Goal: Transaction & Acquisition: Download file/media

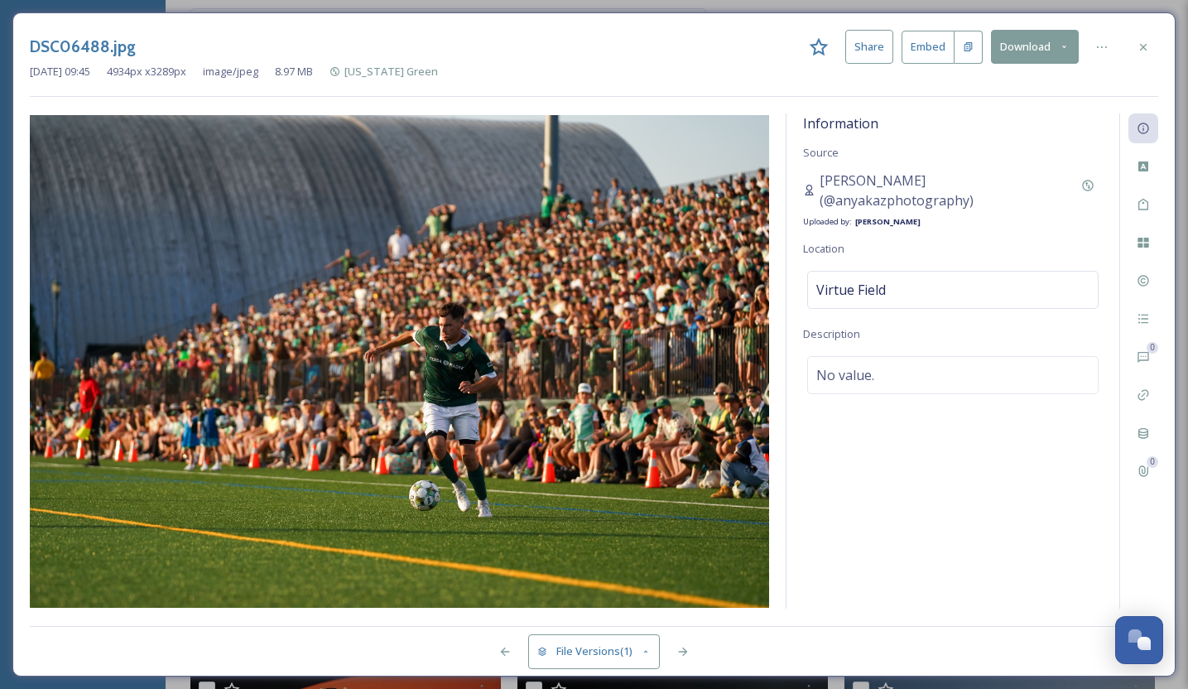
scroll to position [12382, 0]
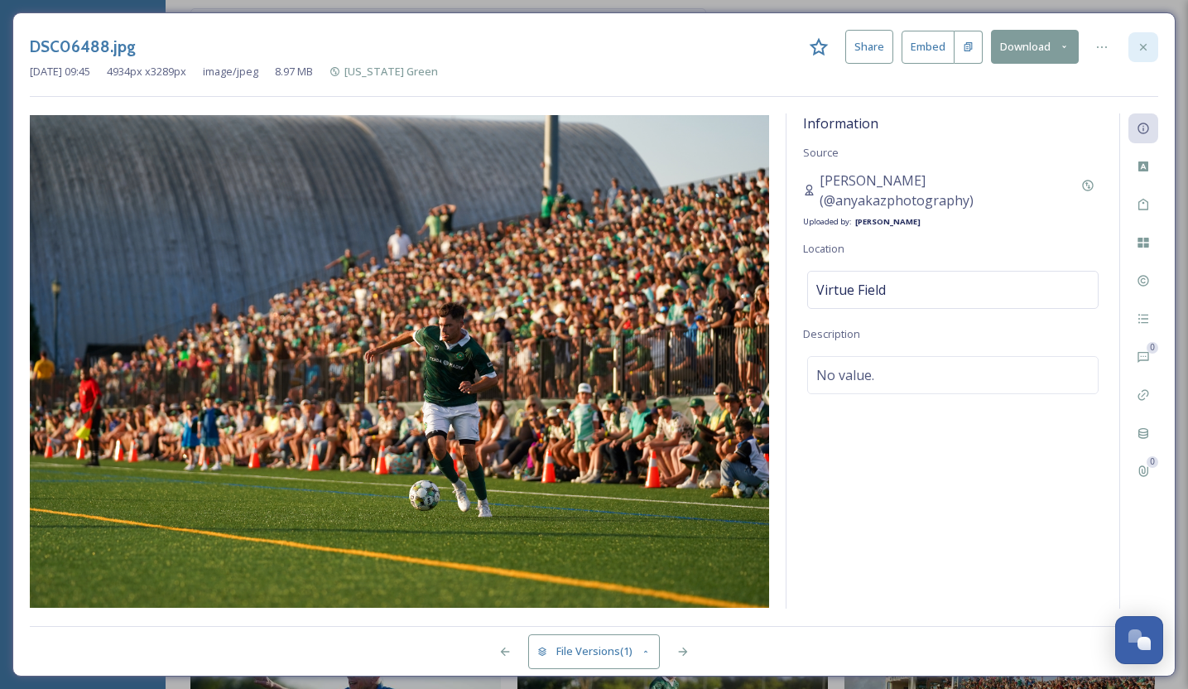
click at [1145, 44] on icon at bounding box center [1143, 47] width 13 height 13
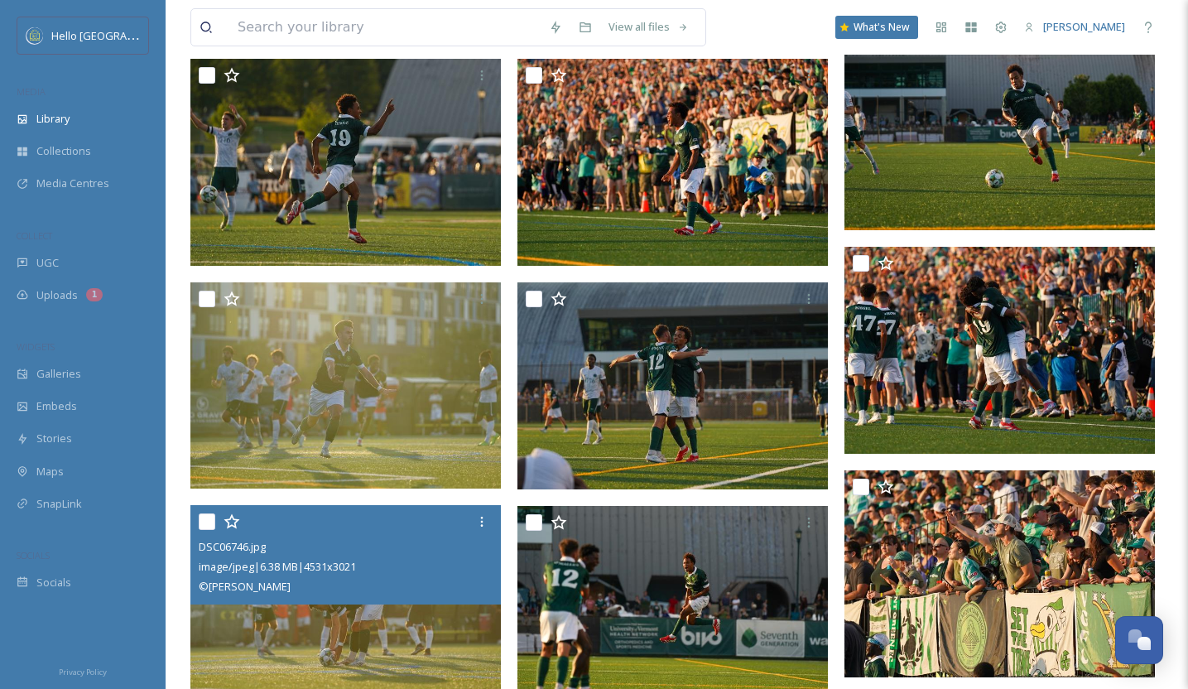
scroll to position [14735, 0]
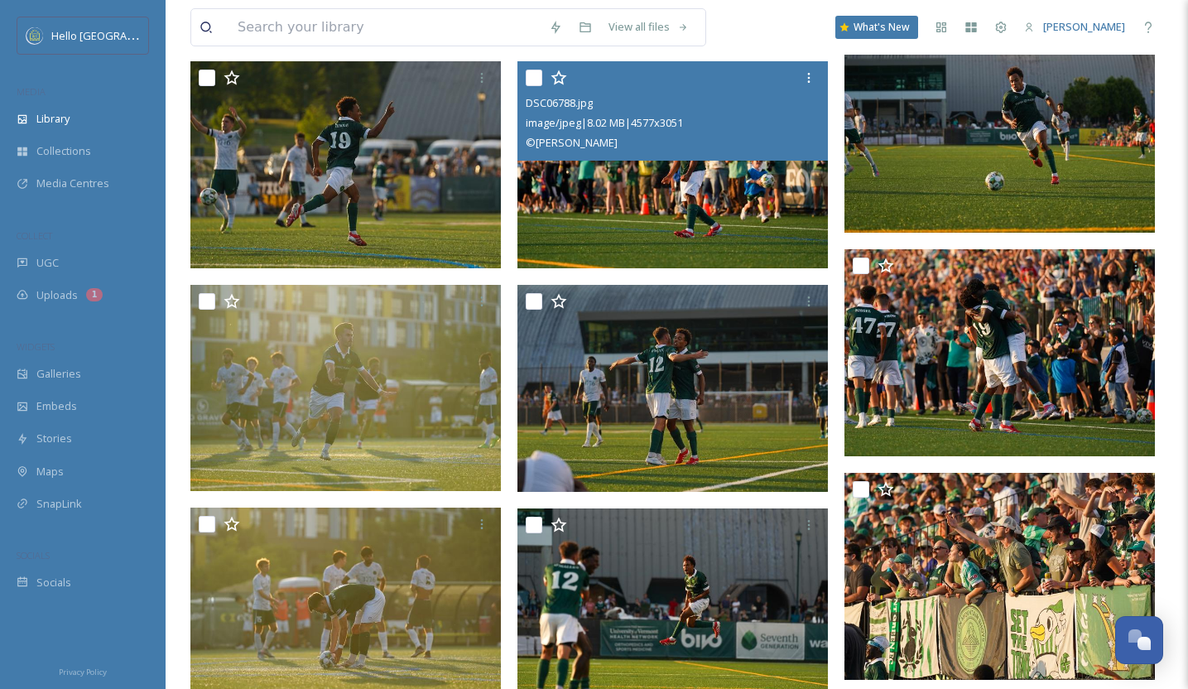
click at [701, 228] on img at bounding box center [673, 164] width 311 height 207
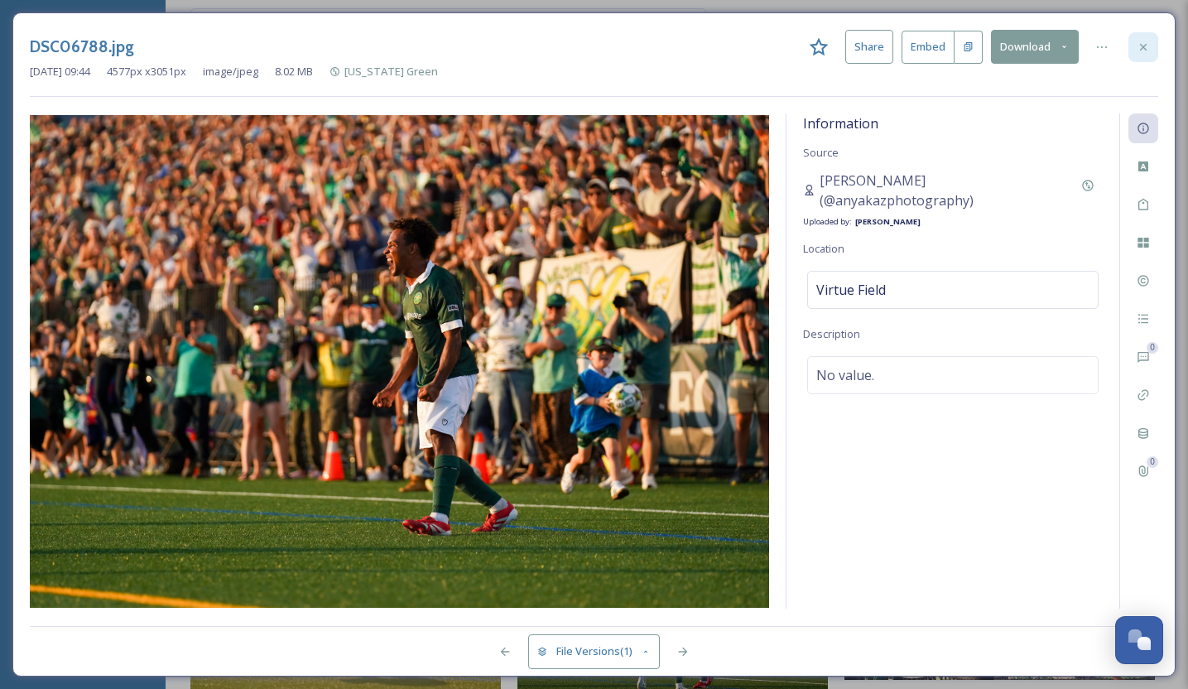
click at [1145, 52] on icon at bounding box center [1143, 47] width 13 height 13
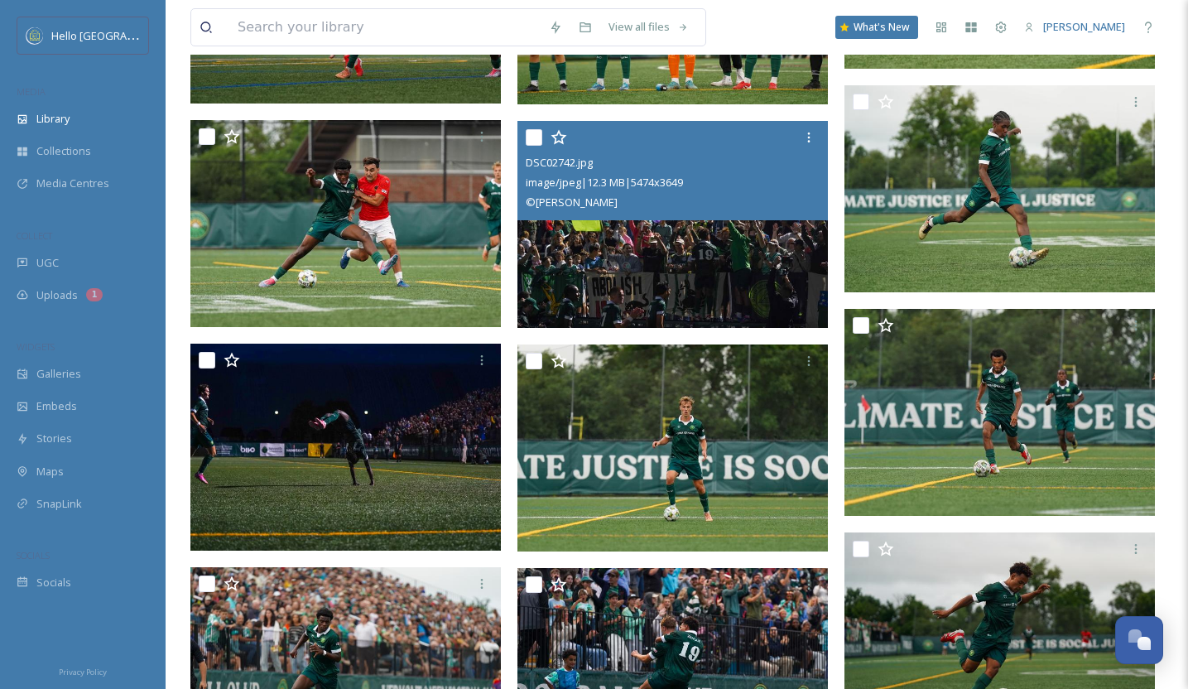
scroll to position [18478, 0]
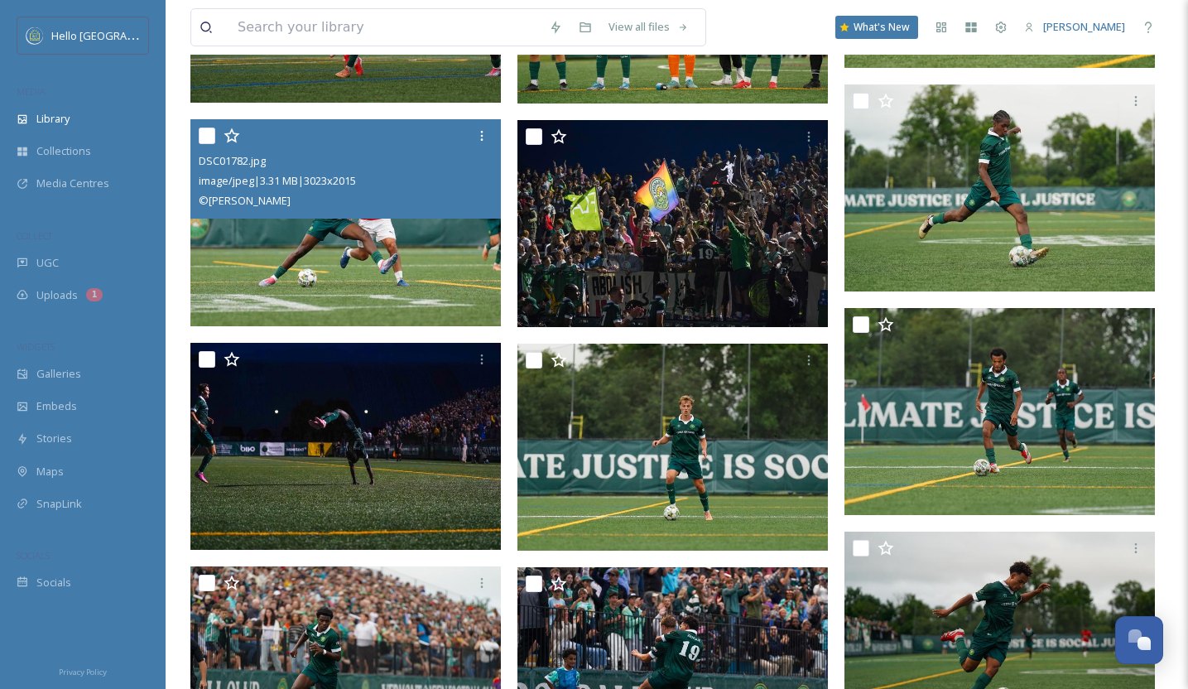
click at [354, 304] on img at bounding box center [345, 222] width 311 height 207
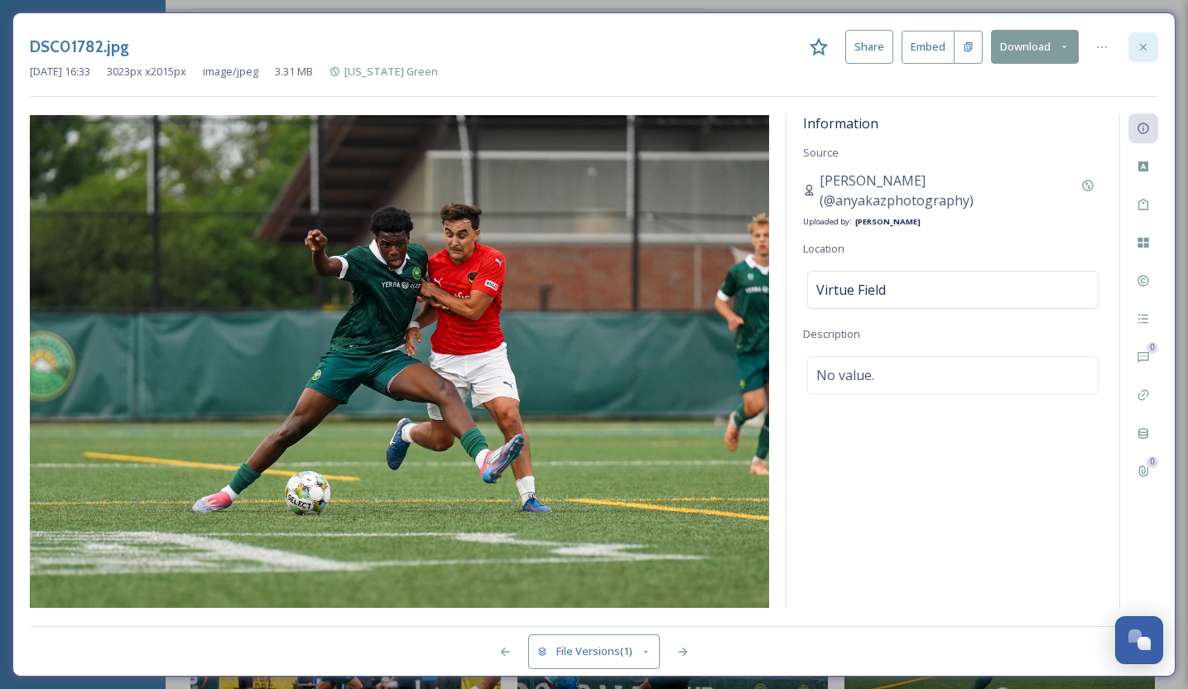
click at [1144, 48] on icon at bounding box center [1143, 47] width 13 height 13
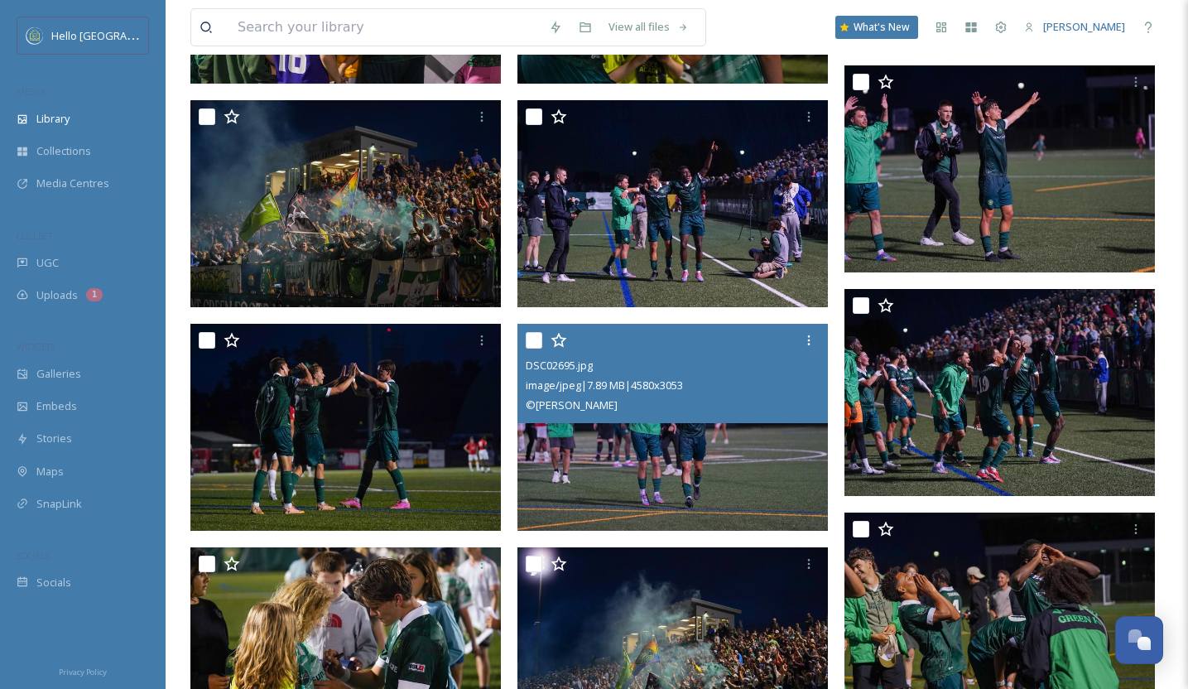
scroll to position [21158, 0]
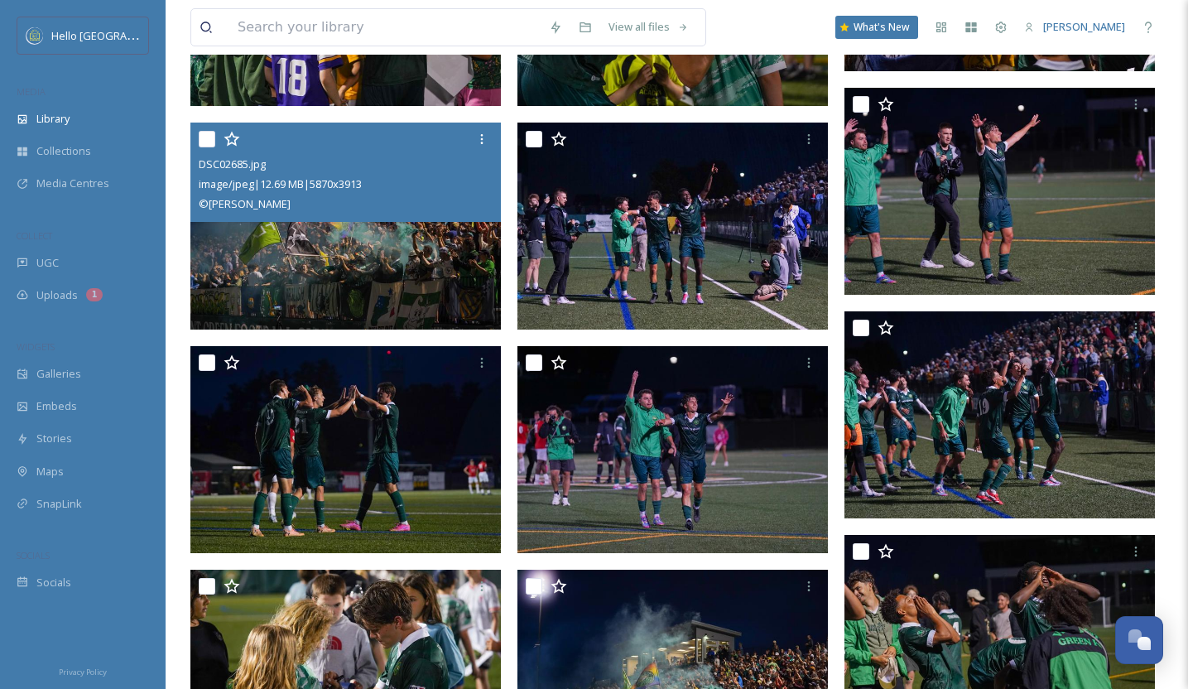
click at [389, 244] on img at bounding box center [345, 226] width 311 height 207
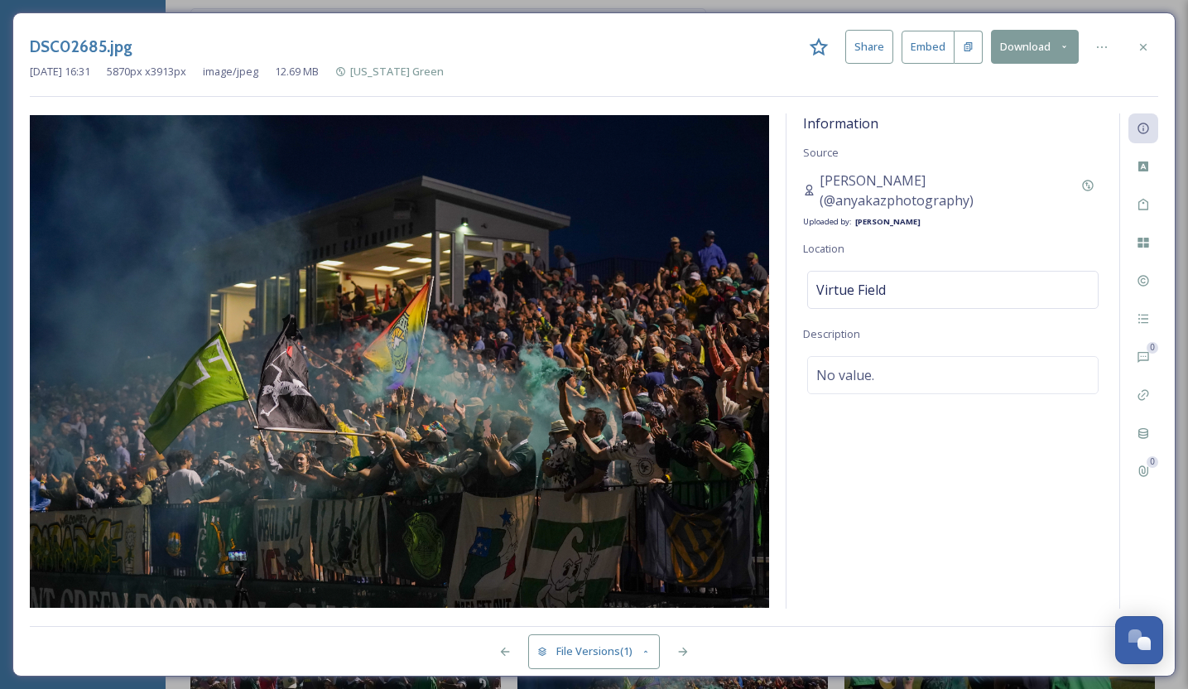
click at [1068, 42] on icon at bounding box center [1064, 46] width 11 height 11
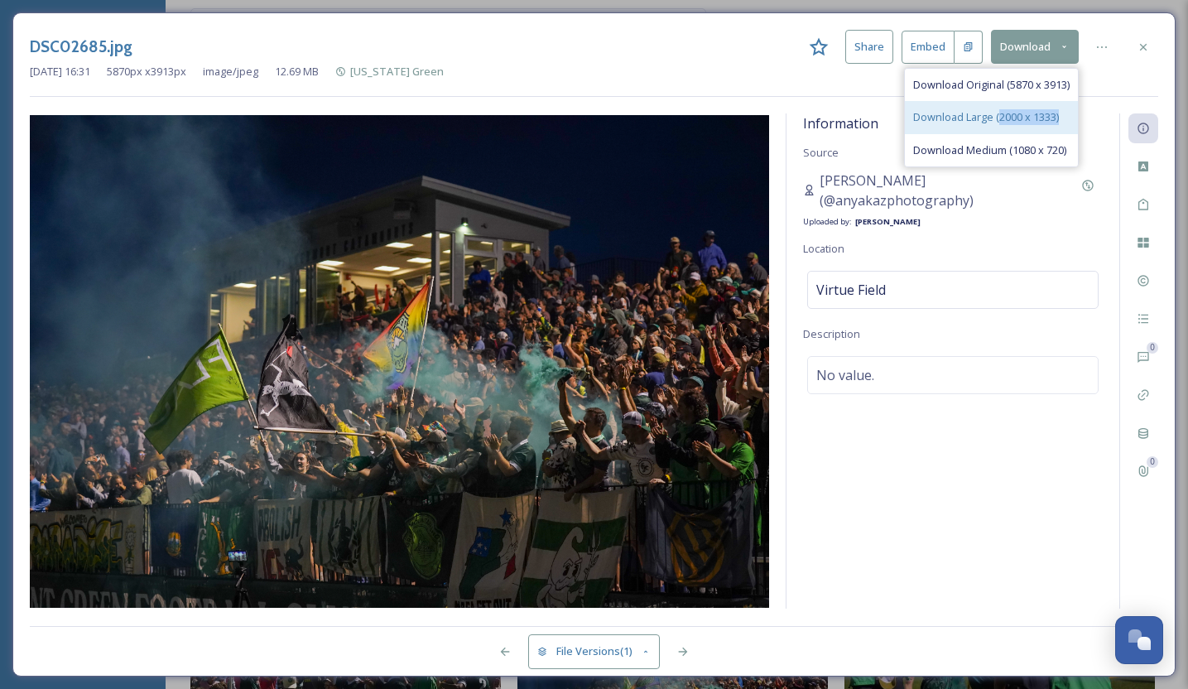
click at [995, 124] on div "Download Large (2000 x 1333)" at bounding box center [991, 117] width 173 height 32
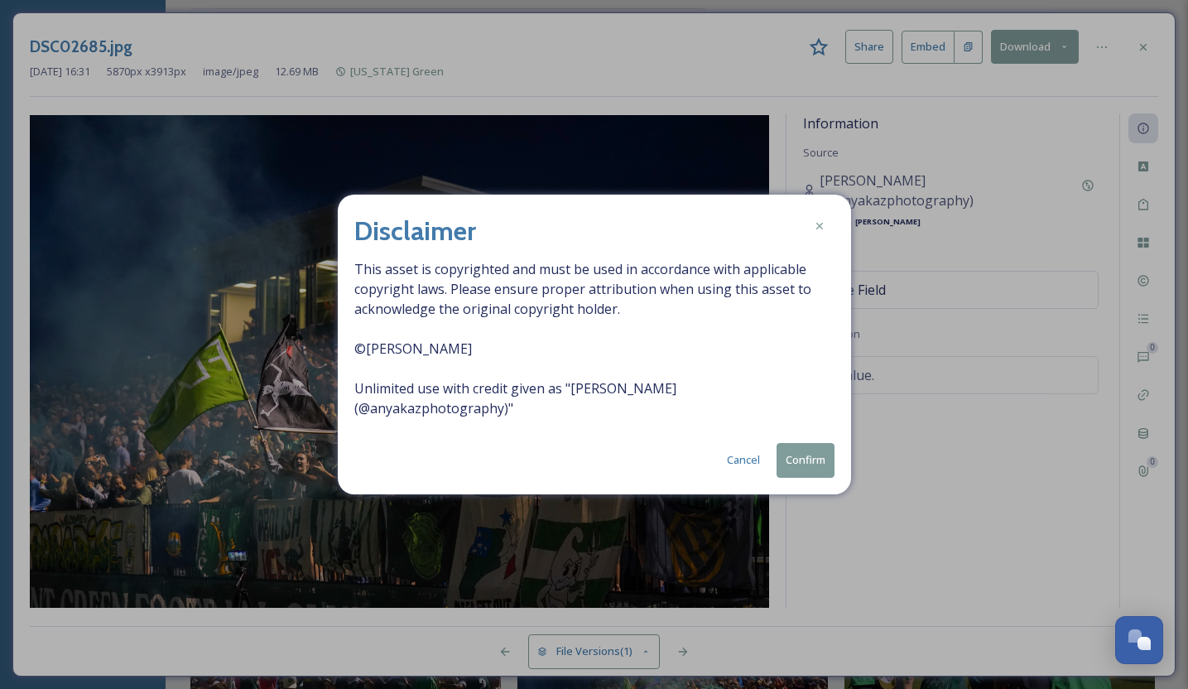
click at [813, 460] on button "Confirm" at bounding box center [806, 460] width 58 height 34
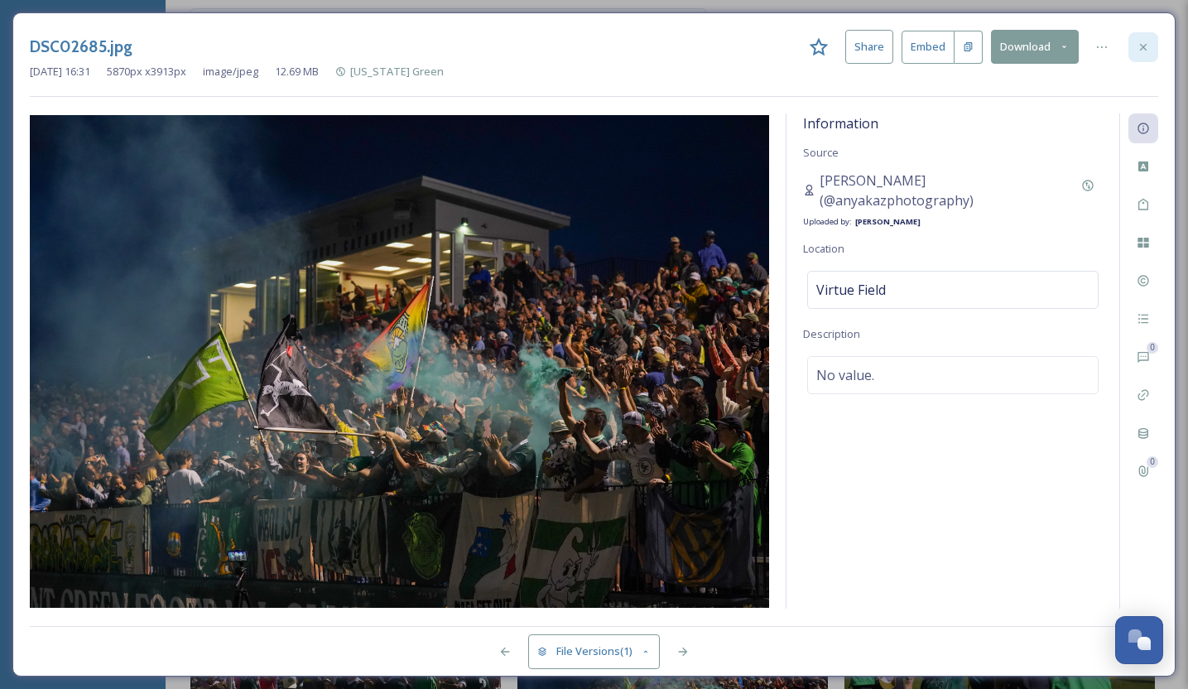
click at [1141, 45] on icon at bounding box center [1143, 47] width 13 height 13
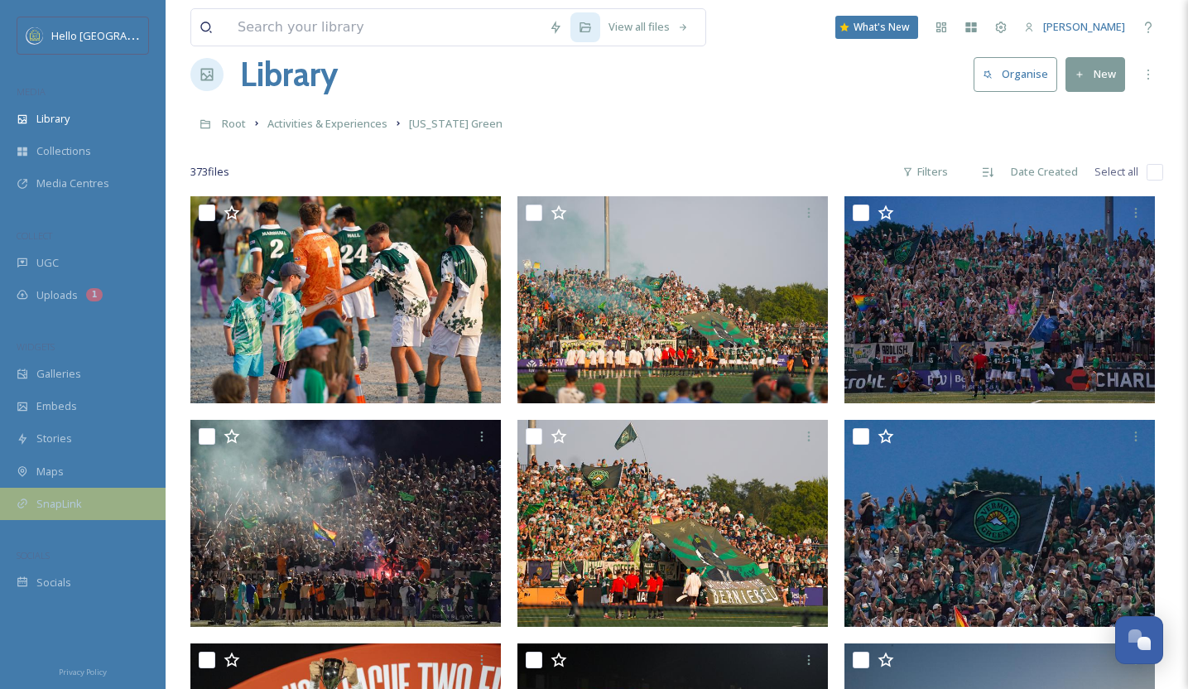
scroll to position [31, 0]
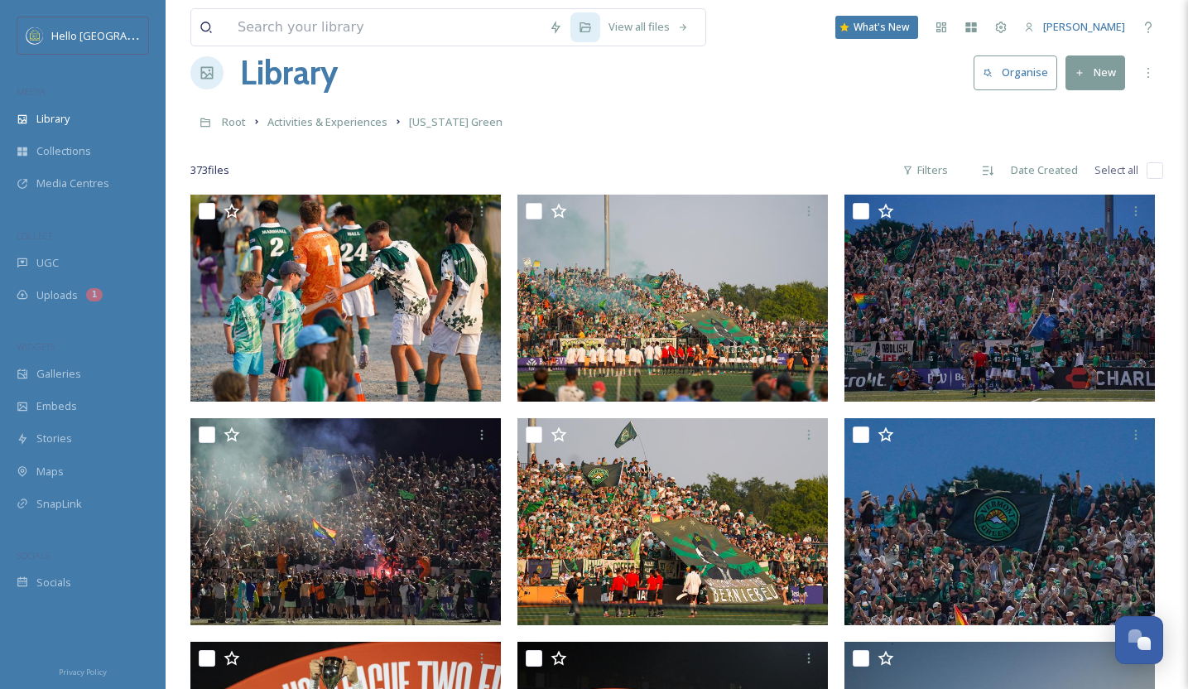
click at [378, 513] on div at bounding box center [345, 521] width 311 height 207
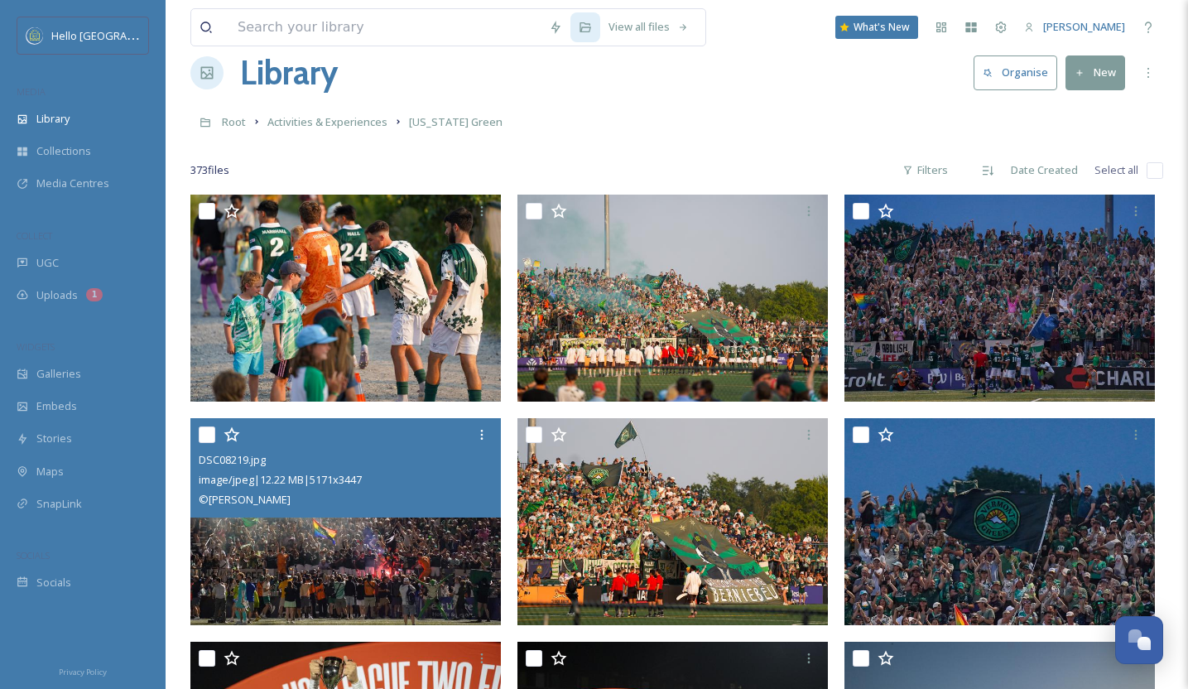
click at [364, 554] on img at bounding box center [345, 521] width 311 height 207
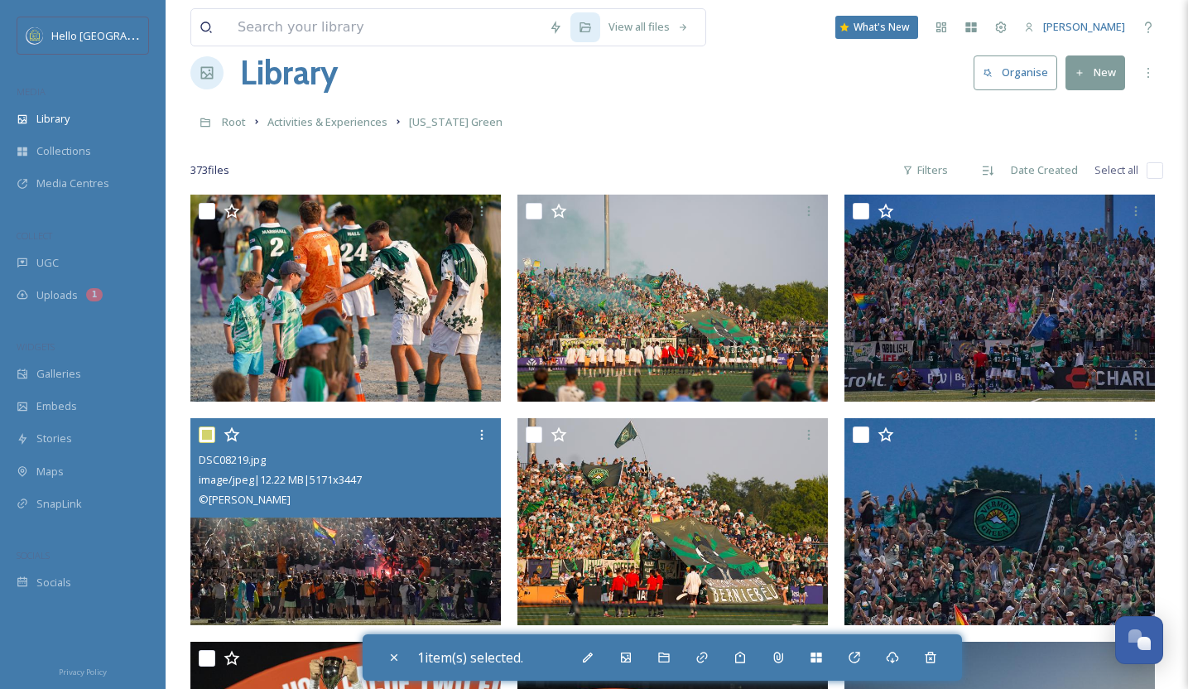
click at [364, 554] on img at bounding box center [345, 521] width 311 height 207
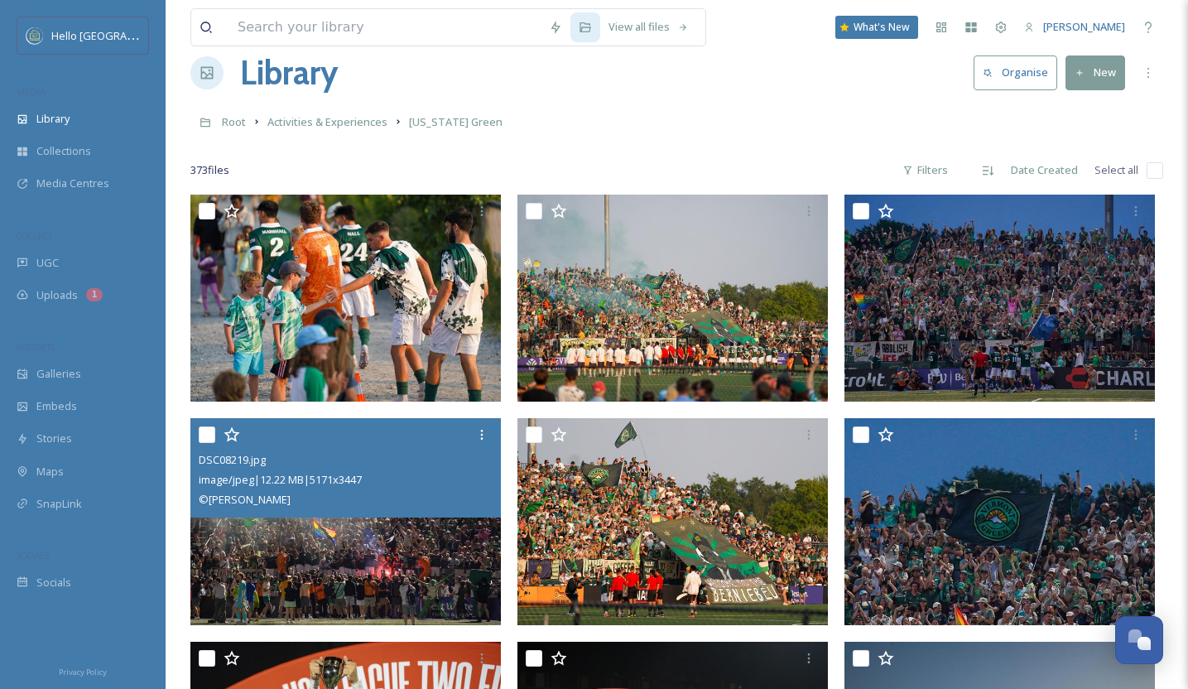
click at [441, 520] on img at bounding box center [345, 521] width 311 height 207
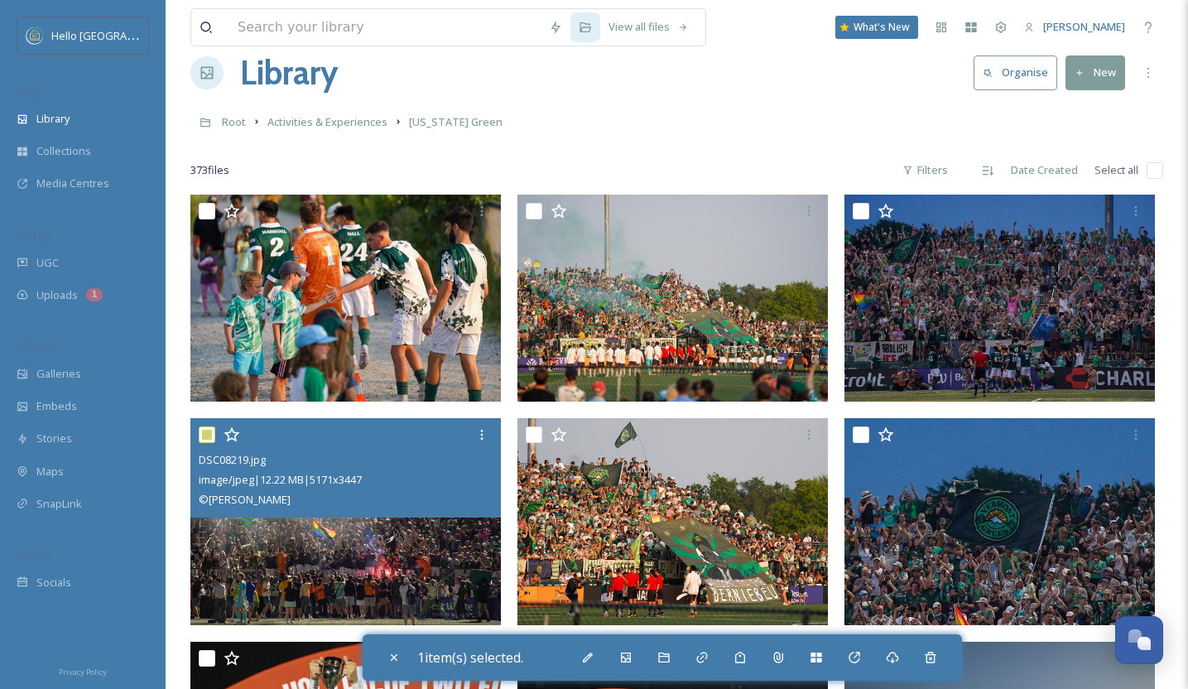
click at [441, 520] on img at bounding box center [345, 521] width 311 height 207
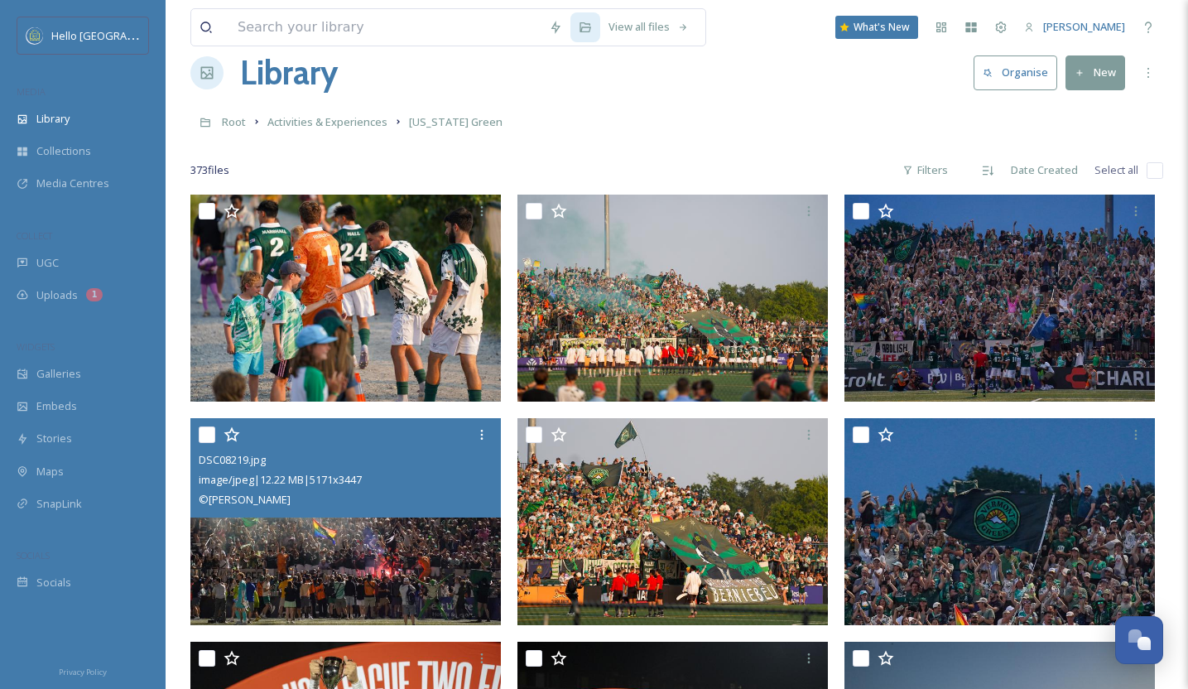
click at [441, 520] on img at bounding box center [345, 521] width 311 height 207
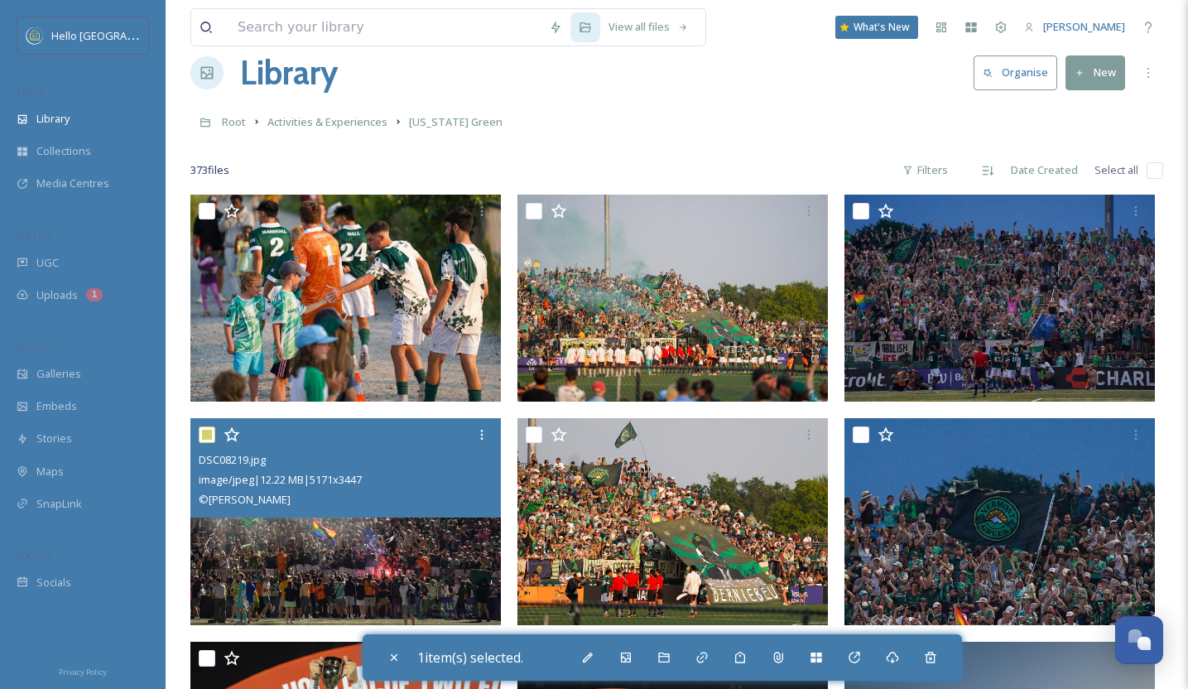
click at [441, 520] on img at bounding box center [345, 521] width 311 height 207
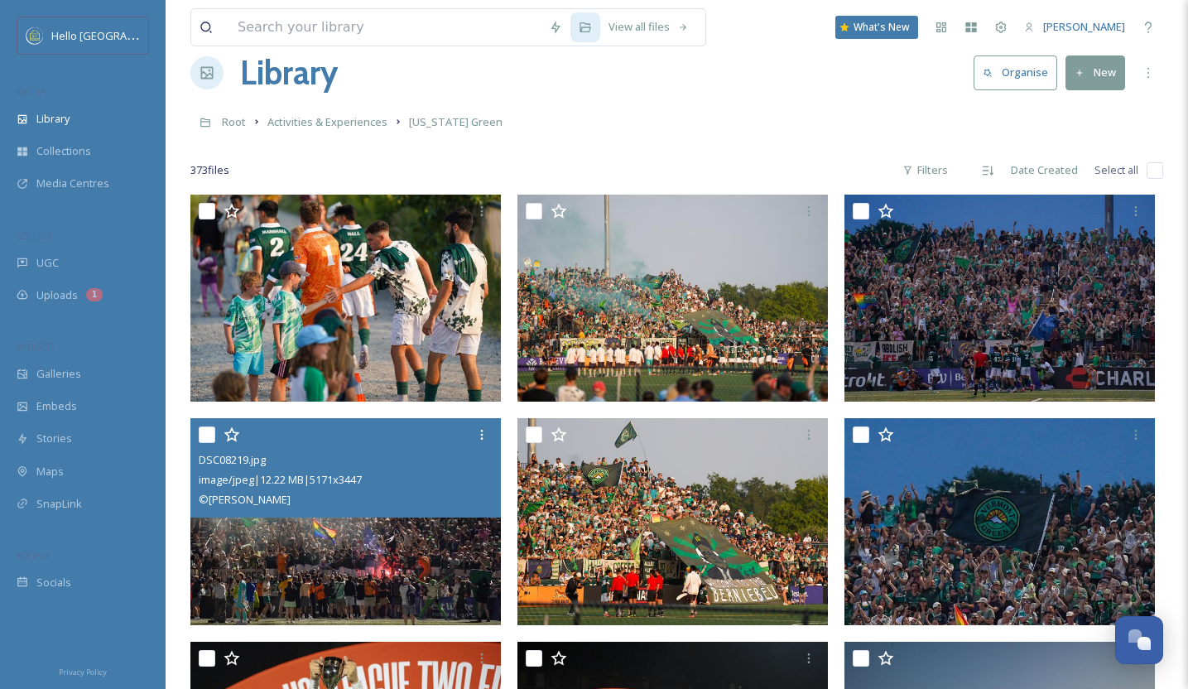
click at [441, 520] on img at bounding box center [345, 521] width 311 height 207
checkbox input "true"
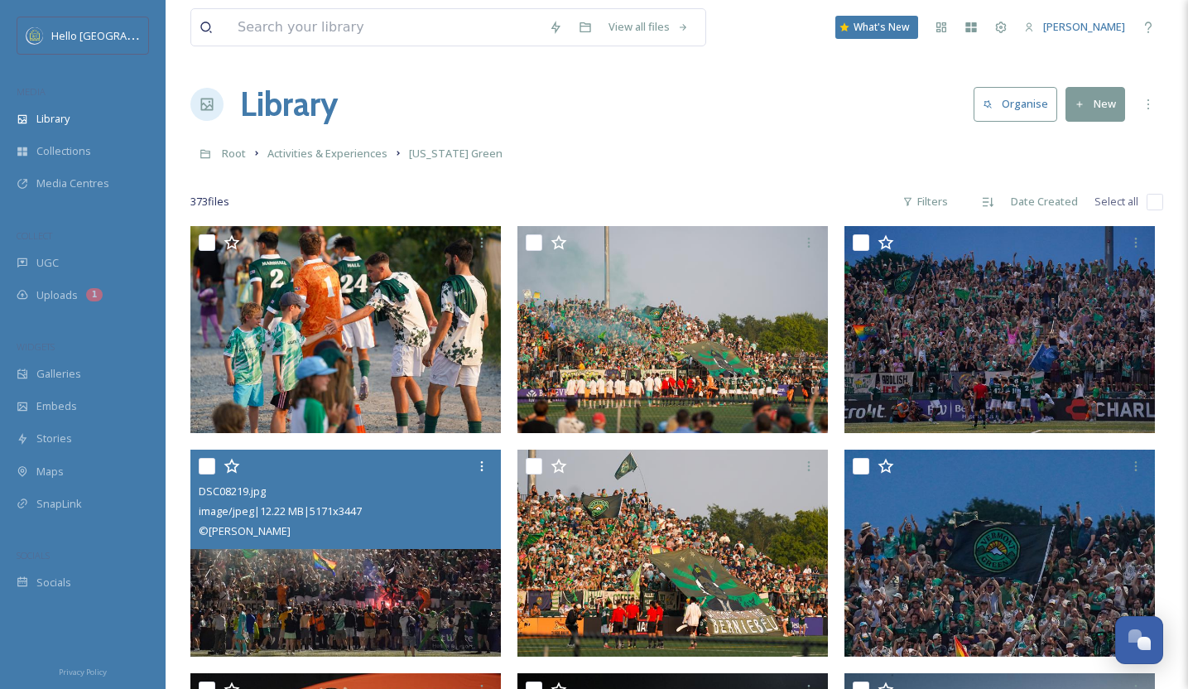
click at [415, 613] on img at bounding box center [345, 553] width 311 height 207
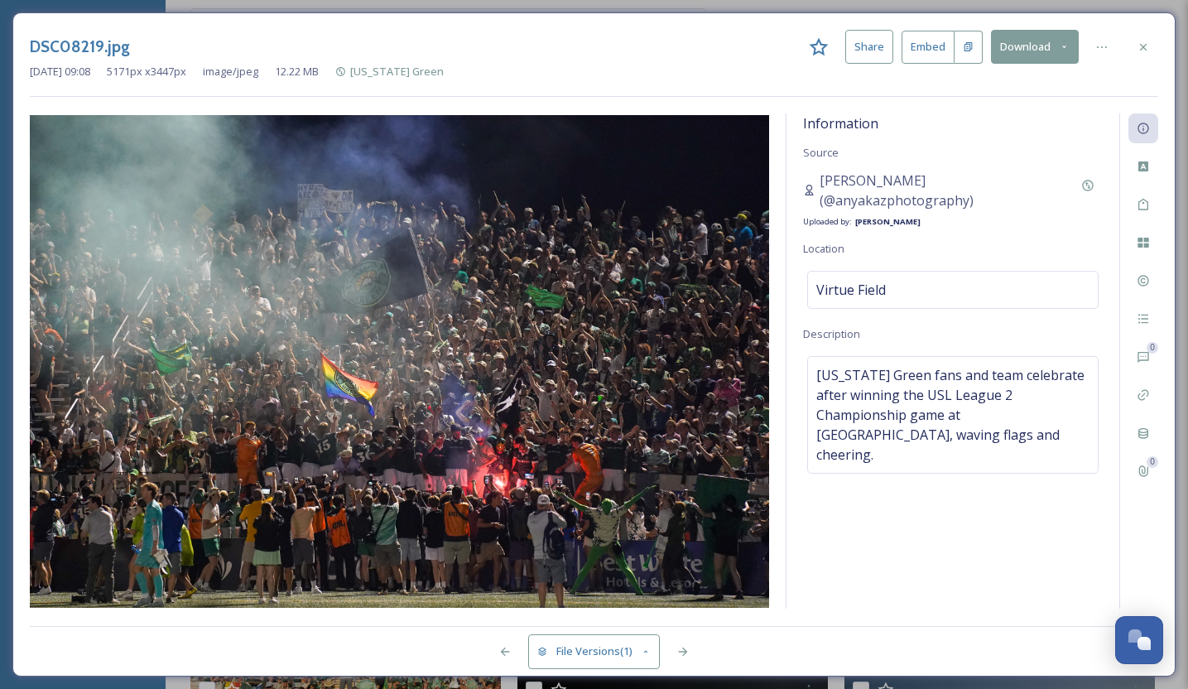
click at [1060, 46] on icon at bounding box center [1064, 46] width 11 height 11
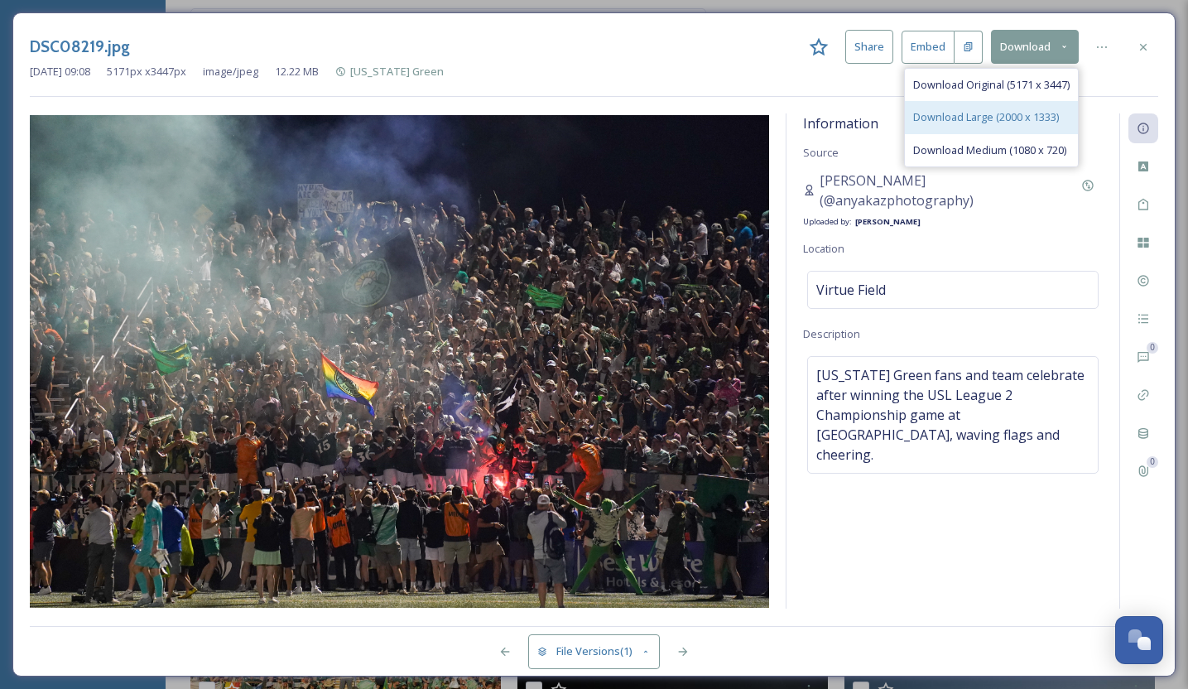
click at [1013, 113] on span "Download Large (2000 x 1333)" at bounding box center [987, 117] width 146 height 16
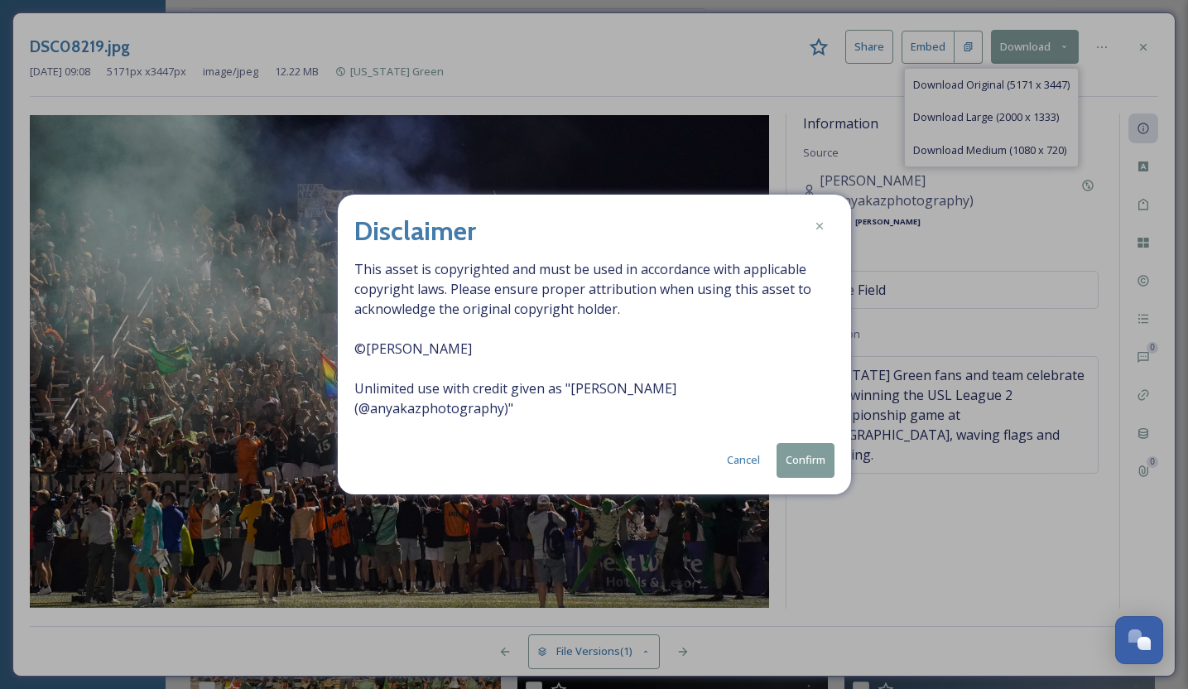
click at [814, 454] on button "Confirm" at bounding box center [806, 460] width 58 height 34
